Goal: Task Accomplishment & Management: Use online tool/utility

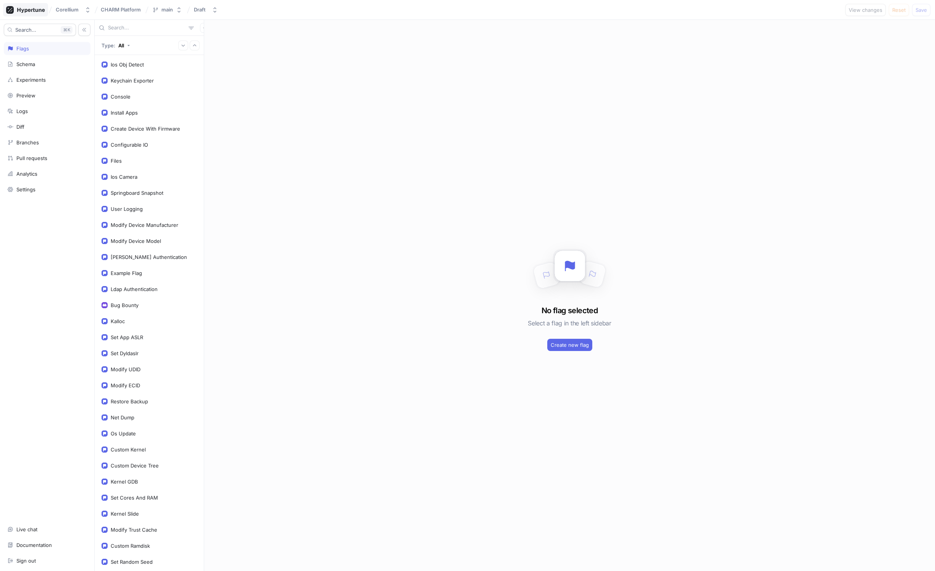
click at [37, 9] on icon at bounding box center [25, 10] width 39 height 8
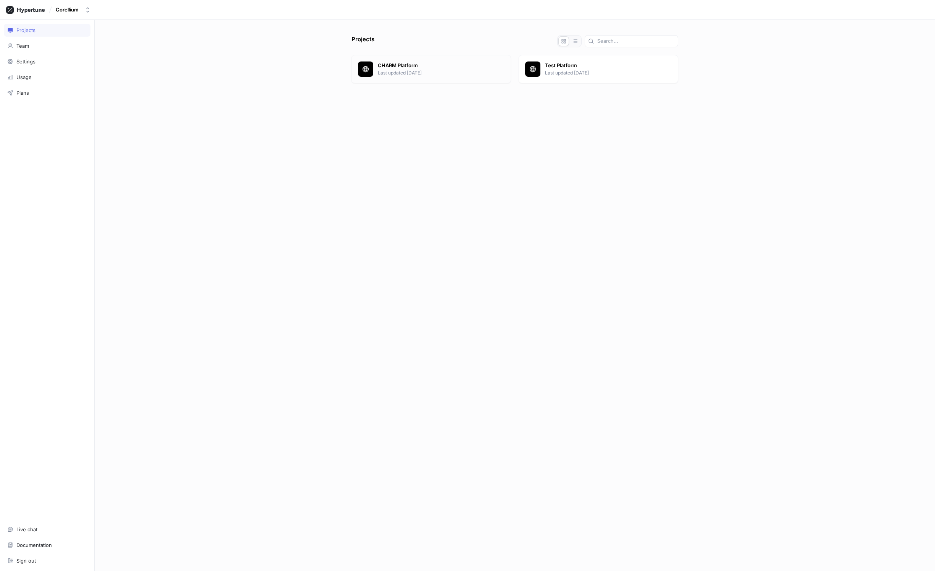
click at [375, 67] on div "CHARM Platform Last updated [DATE]" at bounding box center [431, 69] width 160 height 28
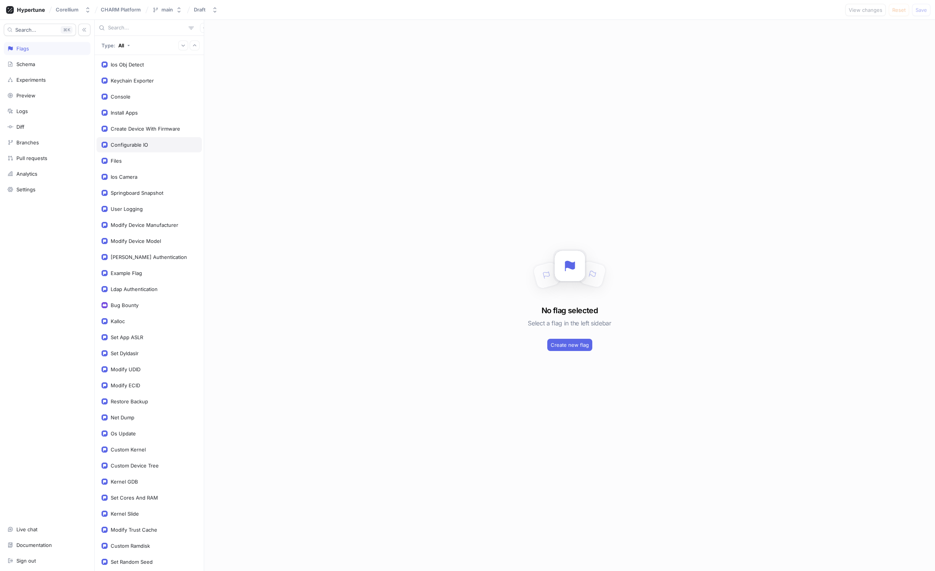
click at [127, 143] on div "Configurable IO" at bounding box center [129, 145] width 37 height 6
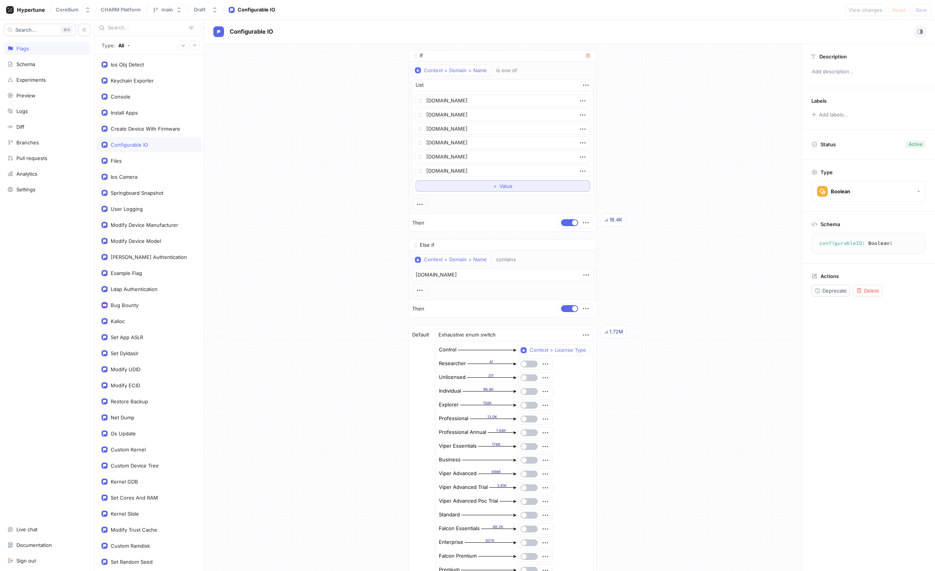
click at [505, 186] on span "Value" at bounding box center [506, 186] width 13 height 5
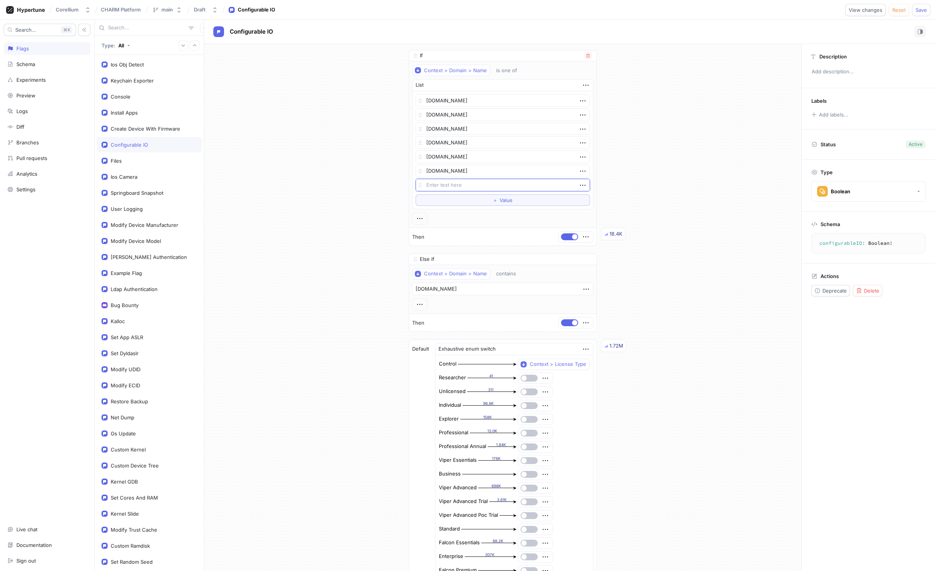
type textarea "x"
type textarea "[DOMAIN_NAME]"
click at [500, 198] on span "Value" at bounding box center [506, 200] width 13 height 5
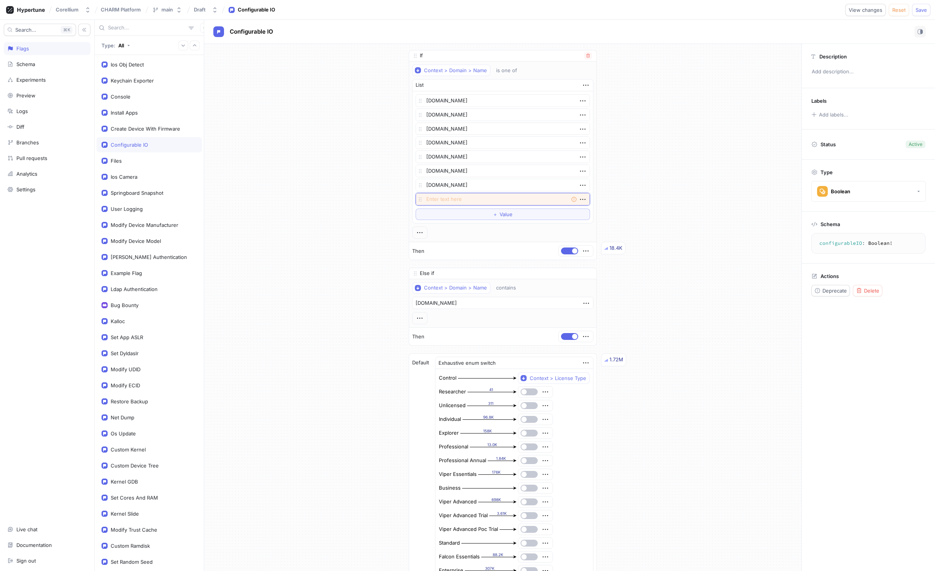
click at [453, 199] on textarea at bounding box center [503, 199] width 174 height 13
paste textarea "[URL][DOMAIN_NAME]"
type textarea "x"
type textarea "[URL][DOMAIN_NAME]"
click at [442, 200] on textarea "[URL][DOMAIN_NAME]" at bounding box center [503, 199] width 174 height 13
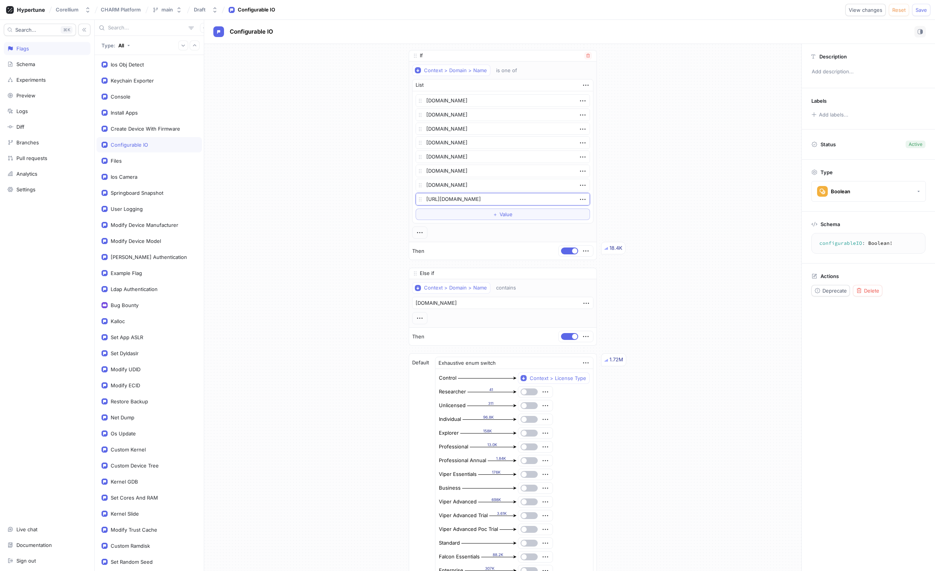
type textarea "x"
type textarea "https:/[DOMAIN_NAME][URL]"
type textarea "x"
type textarea "https:[DOMAIN_NAME][URL]"
type textarea "x"
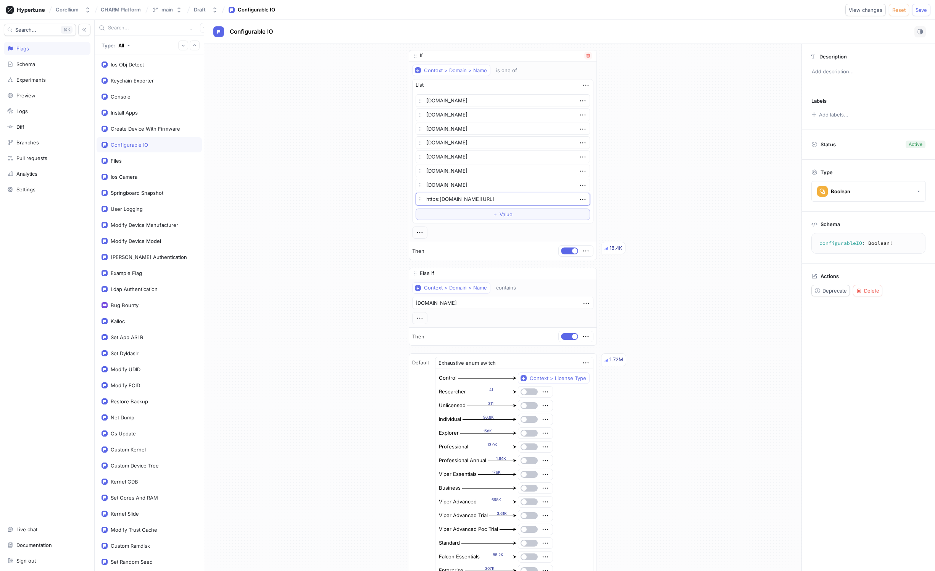
type textarea "[DOMAIN_NAME][URL]"
type textarea "x"
type textarea "[DOMAIN_NAME][URL]"
type textarea "x"
type textarea "[DOMAIN_NAME][URL]"
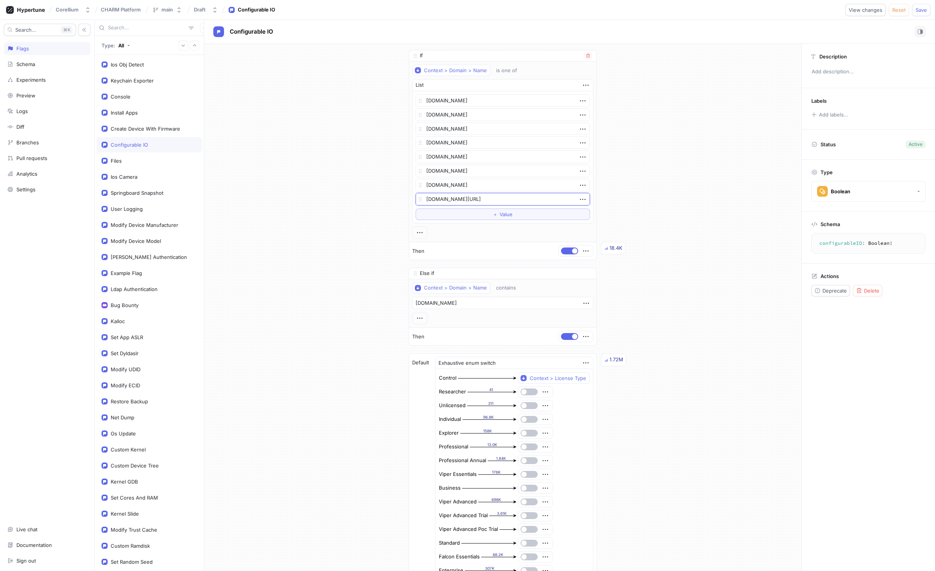
type textarea "x"
type textarea "[DOMAIN_NAME][URL]"
type textarea "x"
type textarea "[DOMAIN_NAME][URL]"
type textarea "x"
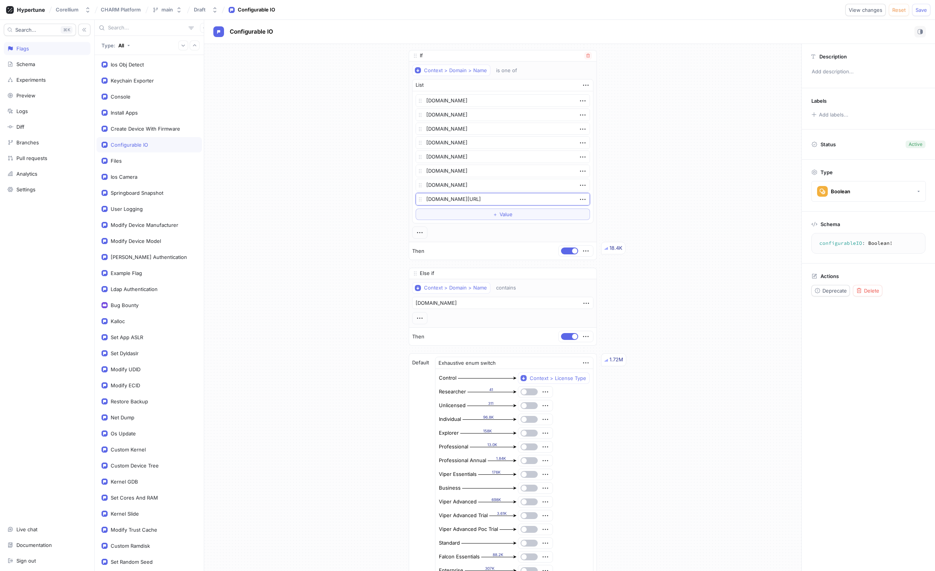
type textarea "[DOMAIN_NAME][URL]"
click at [483, 197] on textarea "[DOMAIN_NAME][URL]" at bounding box center [503, 199] width 174 height 13
type textarea "x"
type textarea "[DOMAIN_NAME][URL]"
type textarea "x"
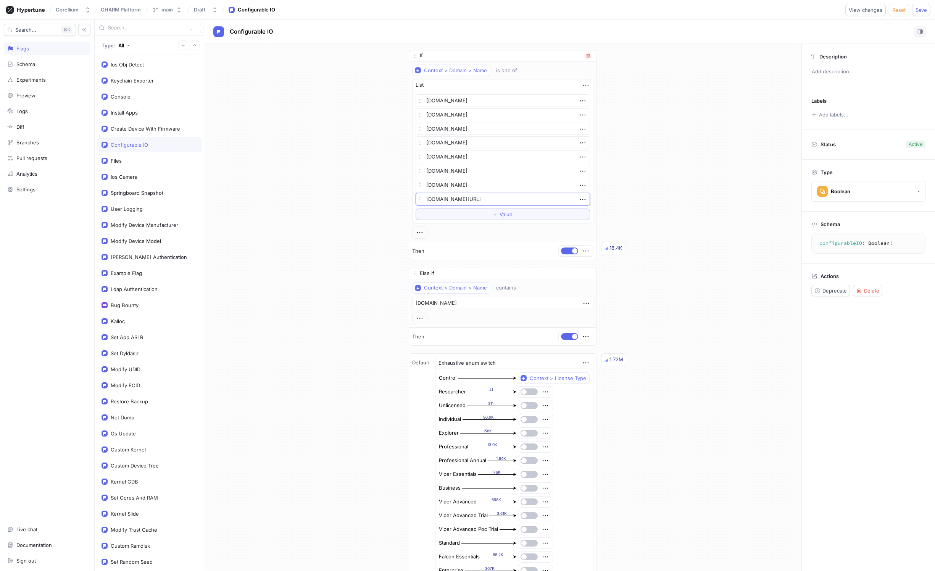
type textarea "[DOMAIN_NAME]"
type textarea "x"
type textarea "[DOMAIN_NAME]"
click at [364, 207] on div "If Context > Domain > Name is one of List [DOMAIN_NAME] [DOMAIN_NAME] [DOMAIN_N…" at bounding box center [502, 374] width 597 height 661
click at [921, 10] on span "Save" at bounding box center [921, 10] width 11 height 5
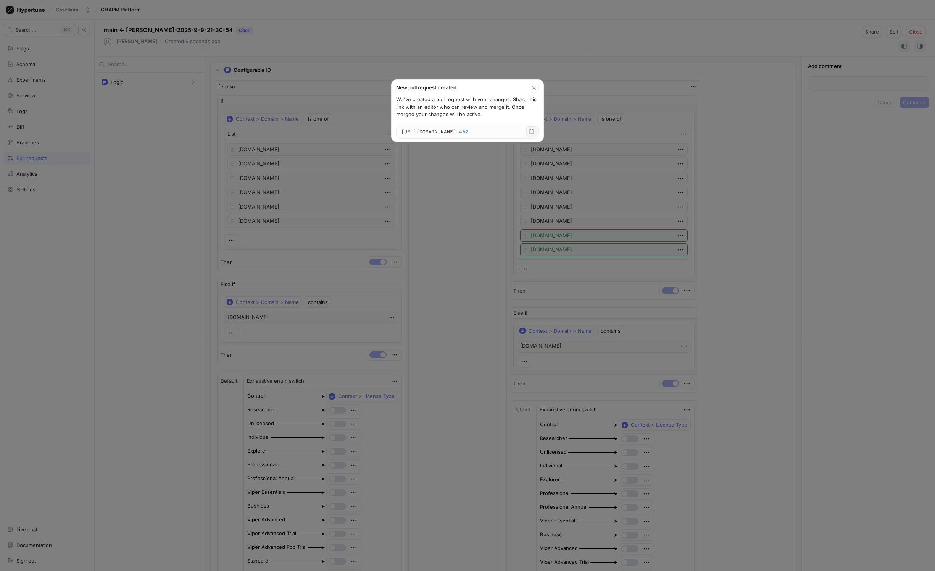
click at [534, 132] on icon "button" at bounding box center [532, 131] width 4 height 5
click at [535, 86] on icon "button" at bounding box center [534, 88] width 6 height 6
type textarea "x"
